Goal: Check status

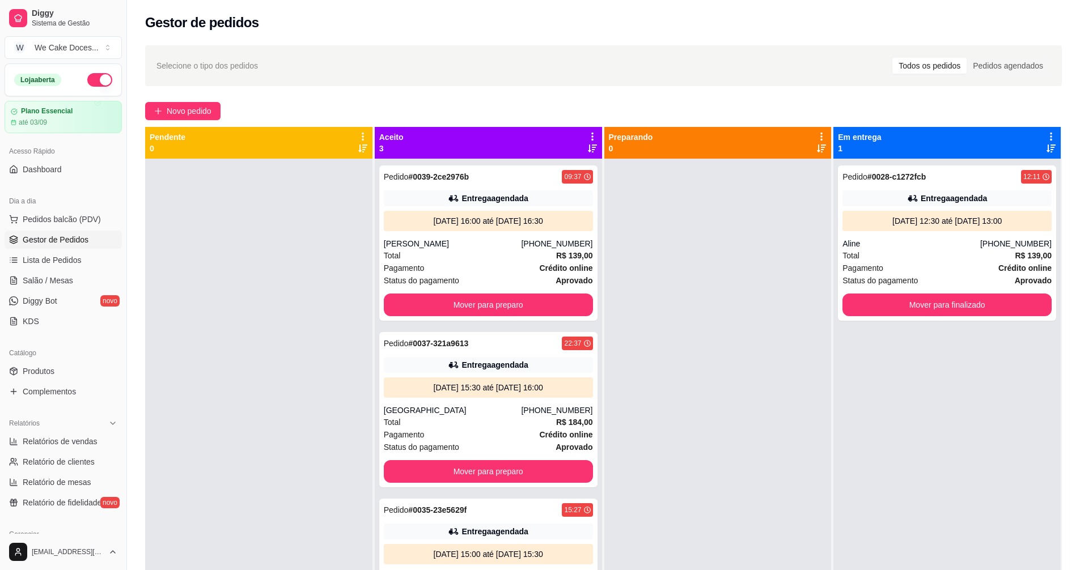
drag, startPoint x: 0, startPoint y: 0, endPoint x: 281, endPoint y: 275, distance: 393.2
click at [281, 275] on div at bounding box center [258, 444] width 227 height 570
click at [946, 233] on div "Pedido # 0028-c1272fcb 12:11 Entrega agendada [DATE] 12:30 até [DATE] 13:00 Ali…" at bounding box center [947, 242] width 218 height 155
click at [519, 247] on div "[PERSON_NAME]" at bounding box center [453, 243] width 138 height 11
click at [474, 366] on div "Entrega agendada" at bounding box center [494, 364] width 66 height 11
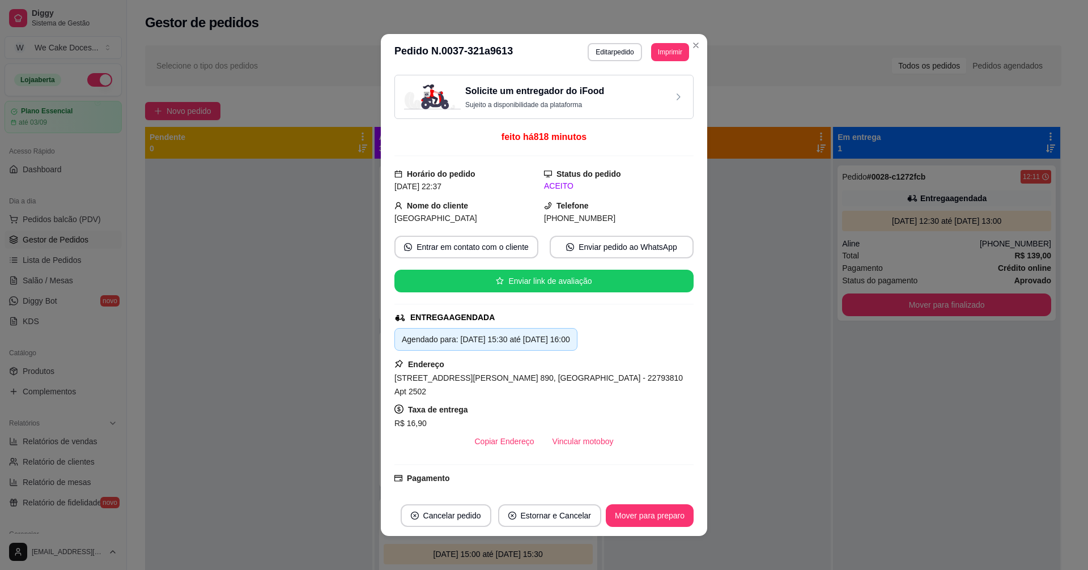
click at [621, 103] on div "Solicite um entregador do iFood Sujeito a disponibilidade da plataforma" at bounding box center [544, 96] width 280 height 25
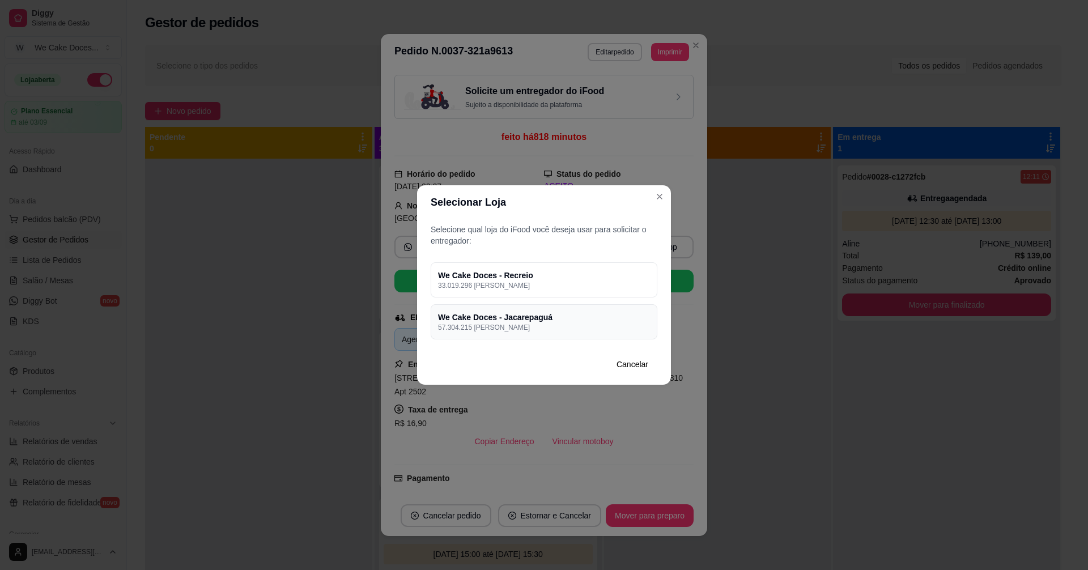
click at [559, 320] on h4 "We Cake Doces - Jacarepaguá" at bounding box center [544, 317] width 212 height 11
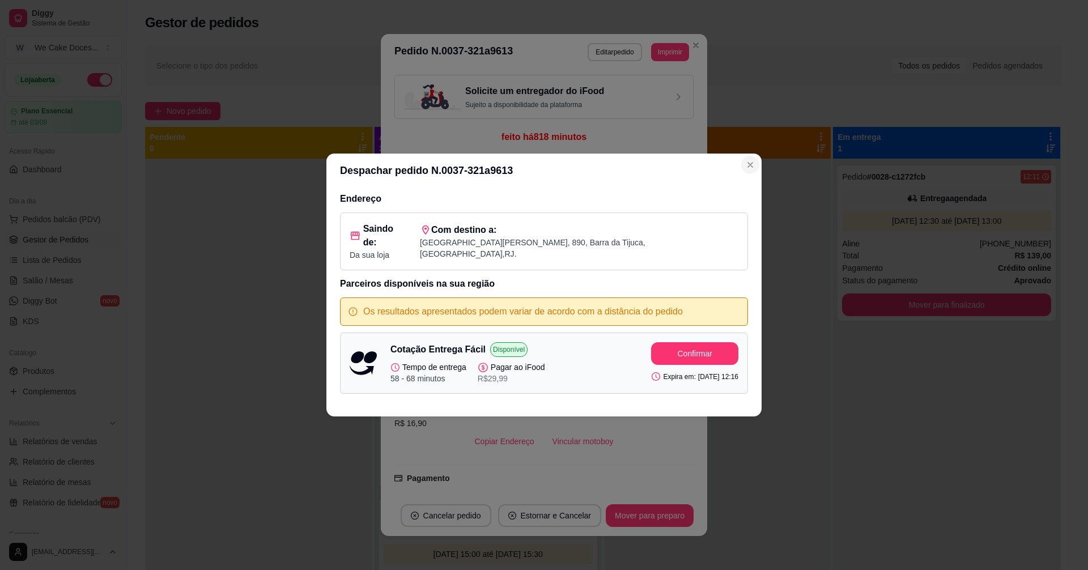
click at [752, 167] on icon "Close" at bounding box center [750, 165] width 5 height 5
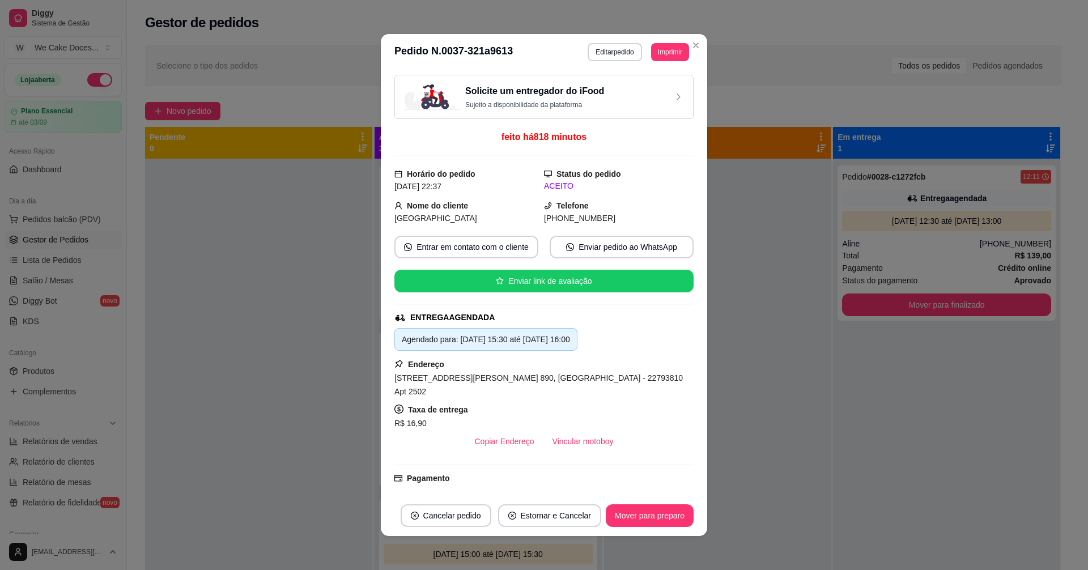
click at [639, 91] on div "Solicite um entregador do iFood Sujeito a disponibilidade da plataforma" at bounding box center [544, 96] width 280 height 25
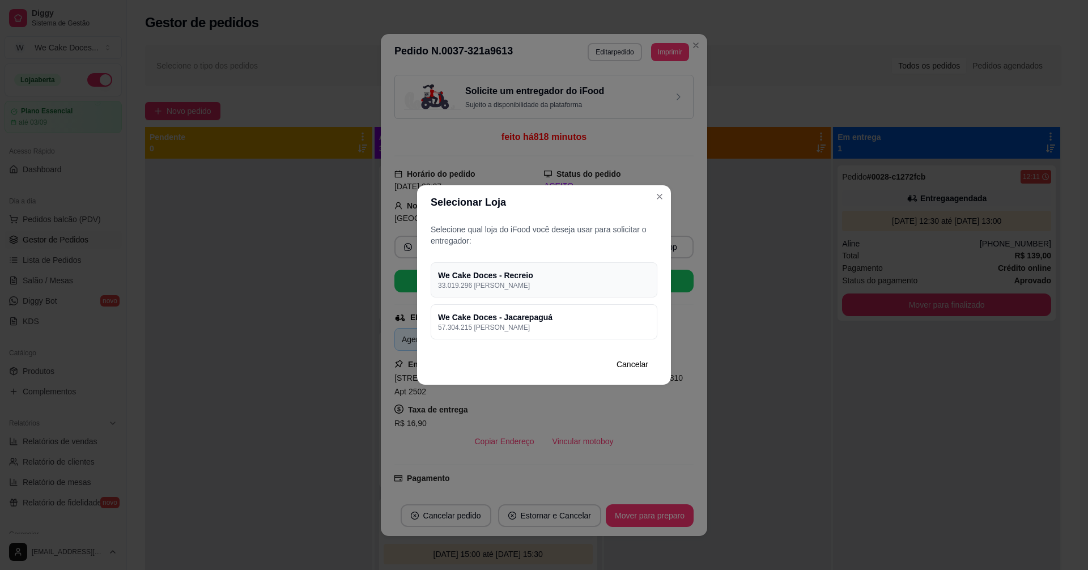
click at [559, 284] on p "33.019.296 [PERSON_NAME]" at bounding box center [544, 285] width 212 height 9
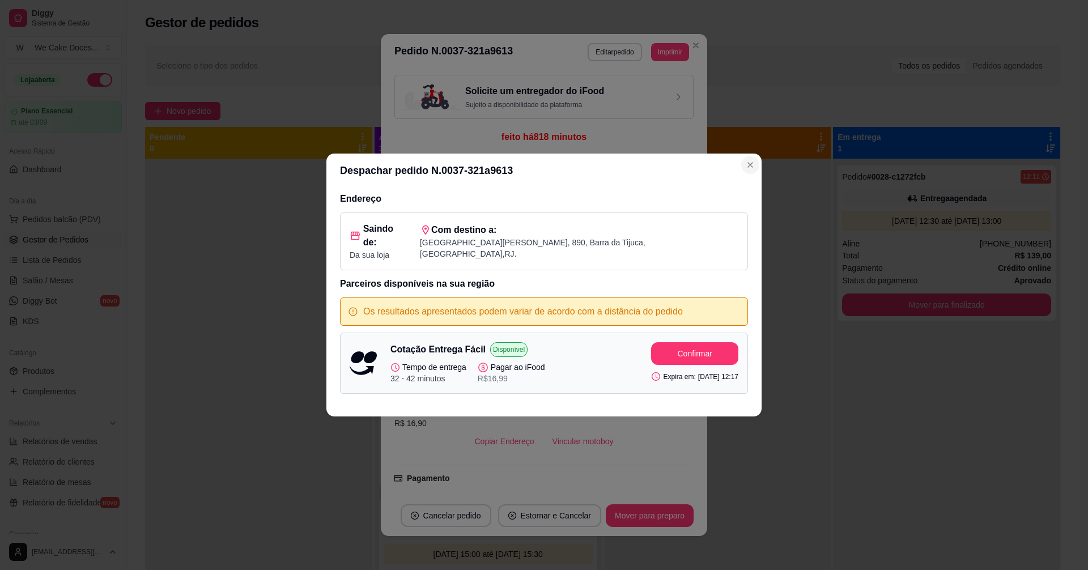
click at [749, 174] on button "Close" at bounding box center [750, 165] width 18 height 18
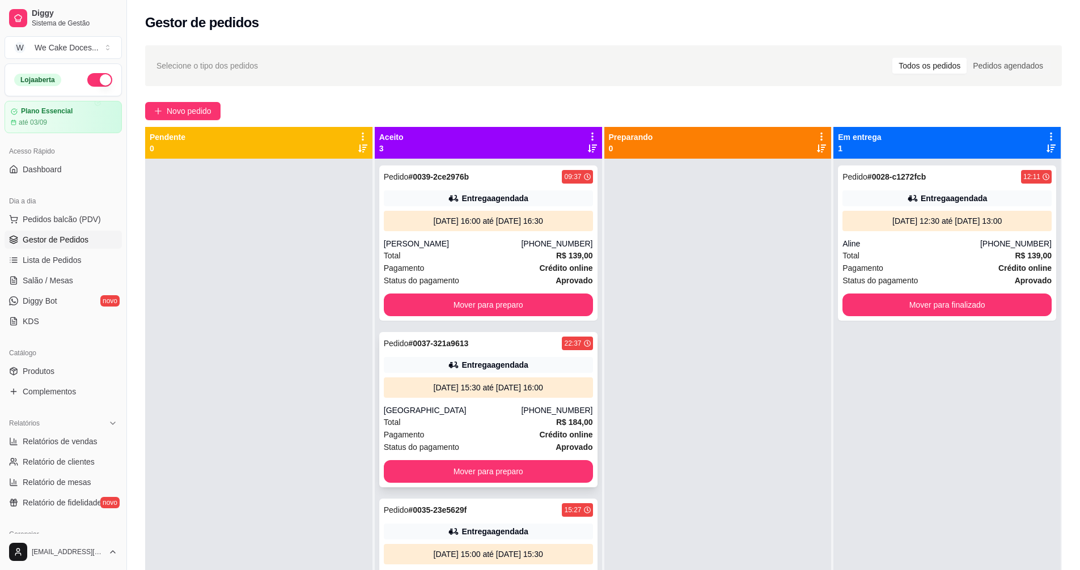
click at [501, 412] on div "[GEOGRAPHIC_DATA]" at bounding box center [453, 410] width 138 height 11
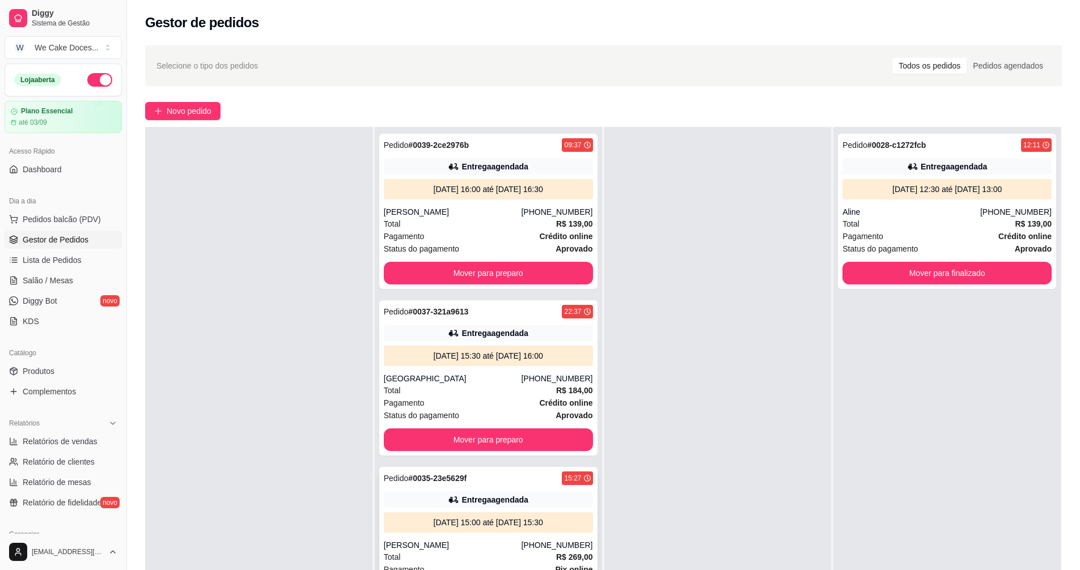
click at [462, 529] on div "[DATE] 15:00 até [DATE] 15:30" at bounding box center [488, 522] width 209 height 20
